Goal: Task Accomplishment & Management: Use online tool/utility

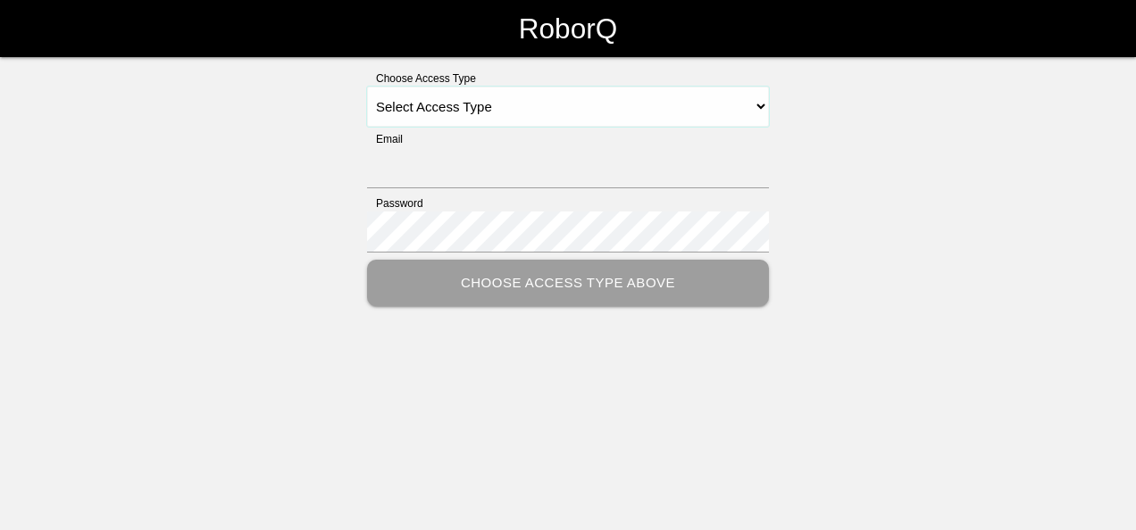
click at [764, 111] on select "Select Access Type Admin Customer Supervisor Worker" at bounding box center [568, 107] width 402 height 40
select select "Customer"
click at [367, 87] on select "Select Access Type Admin Customer Supervisor Worker" at bounding box center [568, 107] width 402 height 40
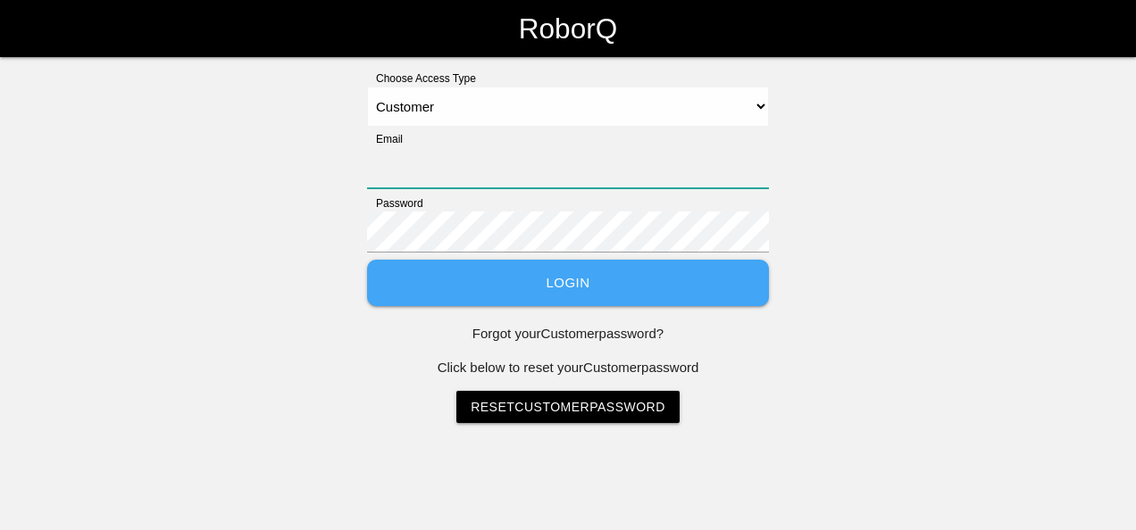
click at [581, 160] on input "Email" at bounding box center [568, 167] width 402 height 41
type input "[EMAIL_ADDRESS][DOMAIN_NAME]"
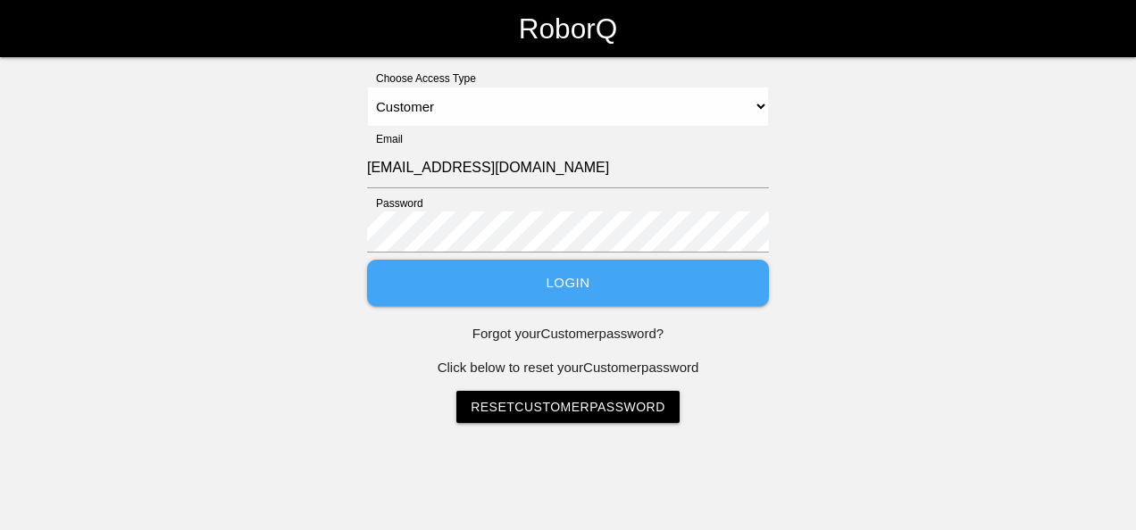
click at [673, 275] on button "Login" at bounding box center [568, 283] width 402 height 47
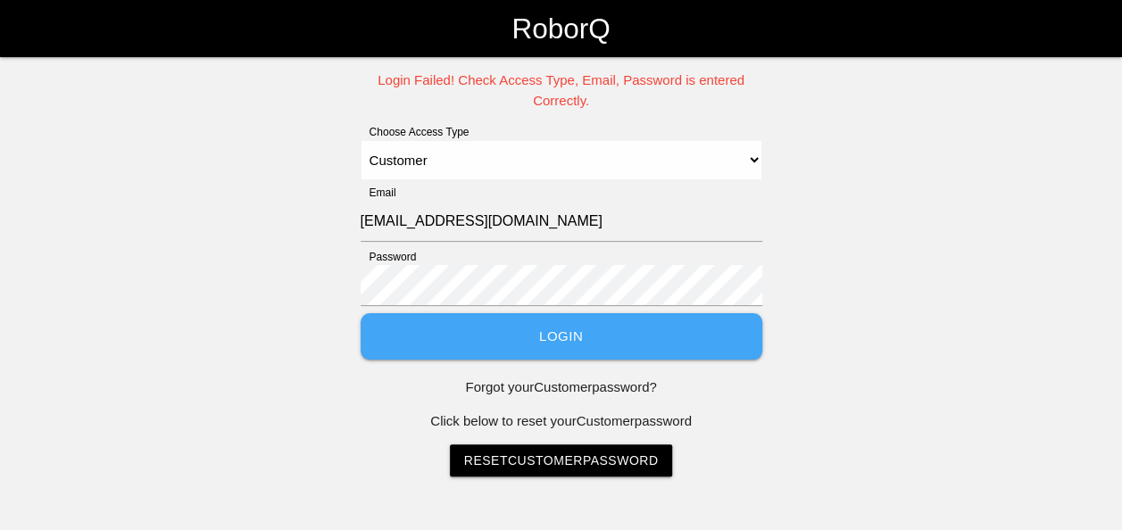
click at [574, 348] on button "Login" at bounding box center [562, 336] width 402 height 47
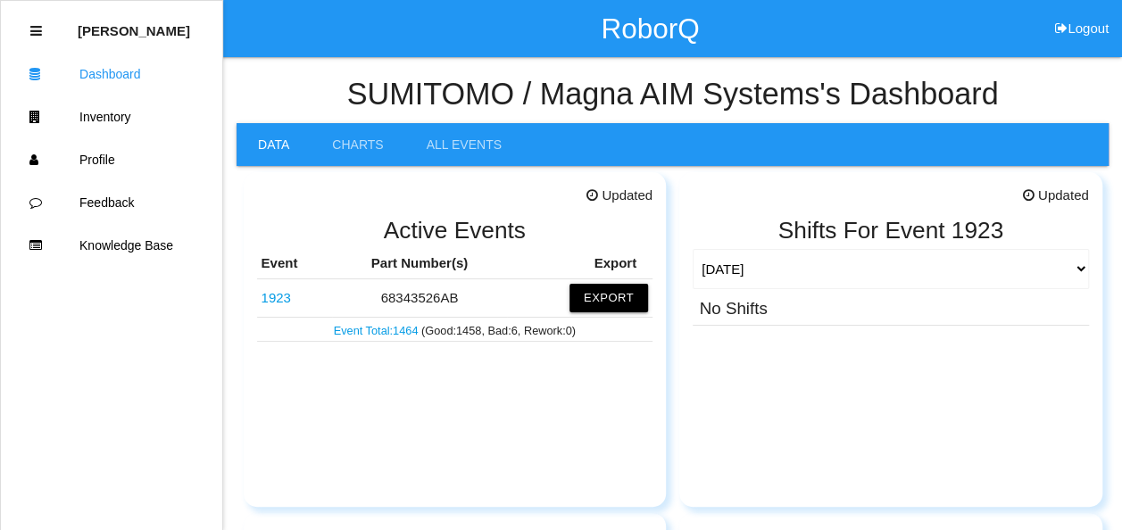
click at [274, 300] on link "1923" at bounding box center [276, 297] width 29 height 15
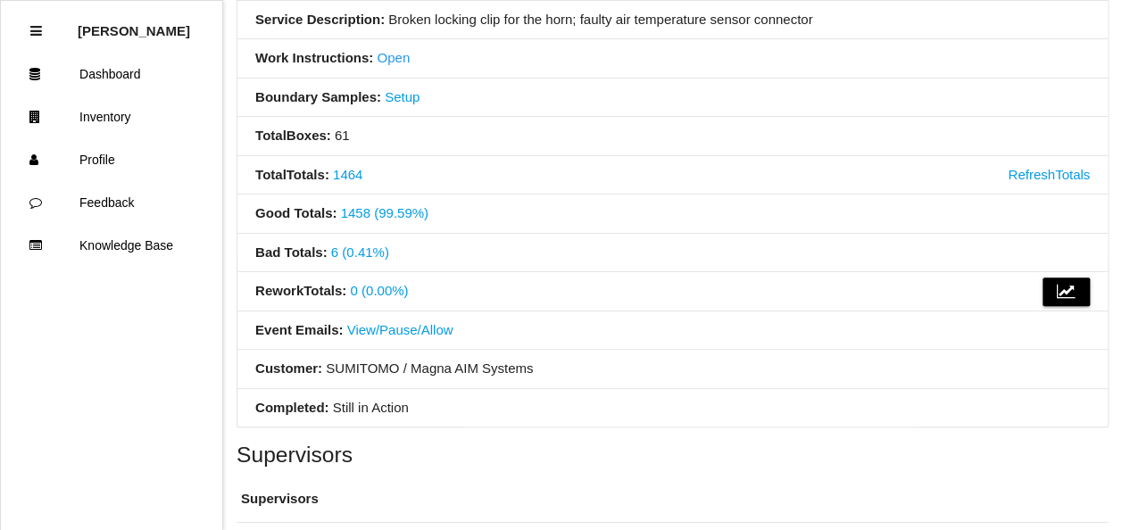
scroll to position [400, 0]
